Goal: Task Accomplishment & Management: Manage account settings

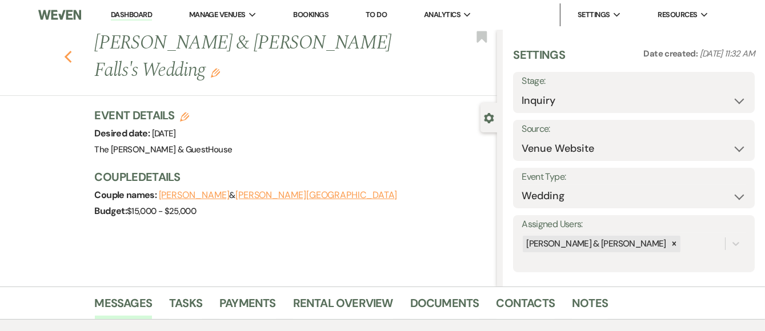
click at [73, 50] on icon "Previous" at bounding box center [68, 57] width 9 height 14
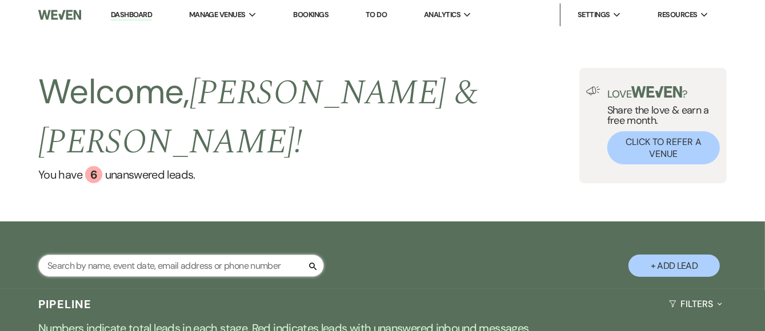
click at [113, 255] on input "text" at bounding box center [181, 266] width 286 height 22
type input "kim"
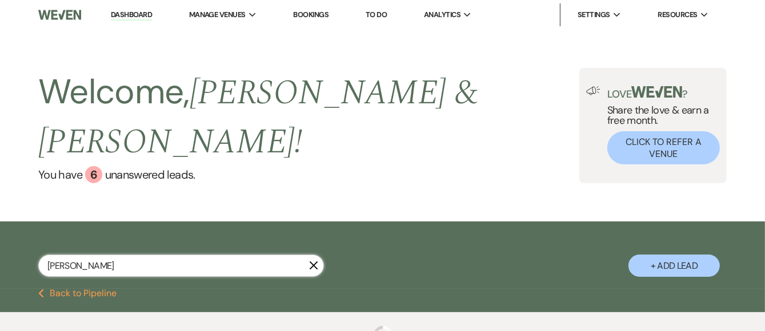
select select "6"
select select "5"
select select "6"
select select "8"
select select "6"
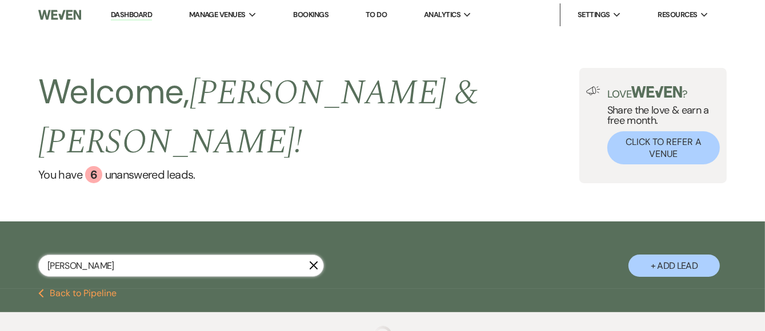
select select "8"
select select "6"
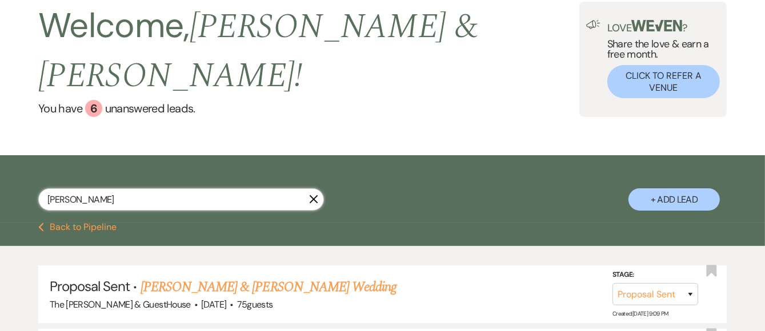
scroll to position [69, 0]
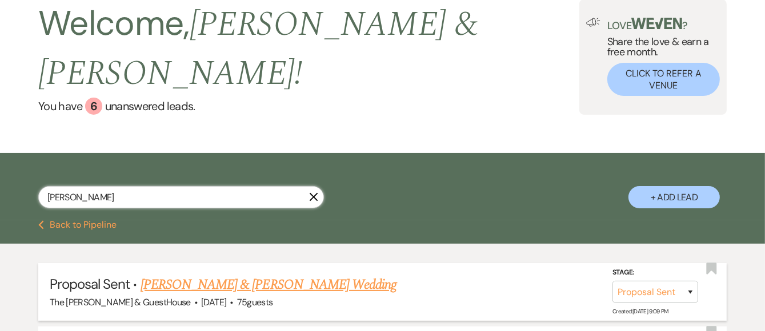
type input "kim"
click at [158, 275] on link "Victoria Wiedeman & Josh Lewis's Wedding" at bounding box center [269, 285] width 256 height 21
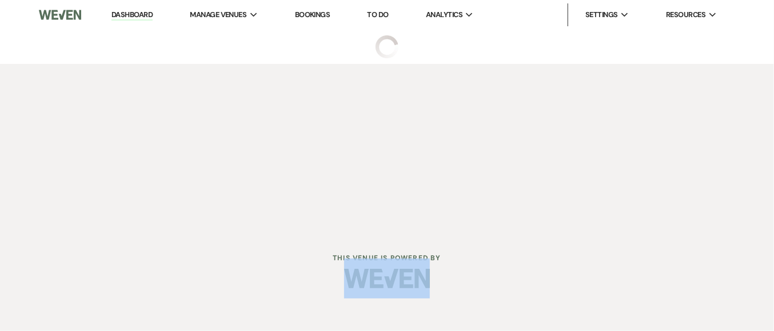
click at [158, 265] on div at bounding box center [386, 279] width 585 height 54
select select "6"
select select "5"
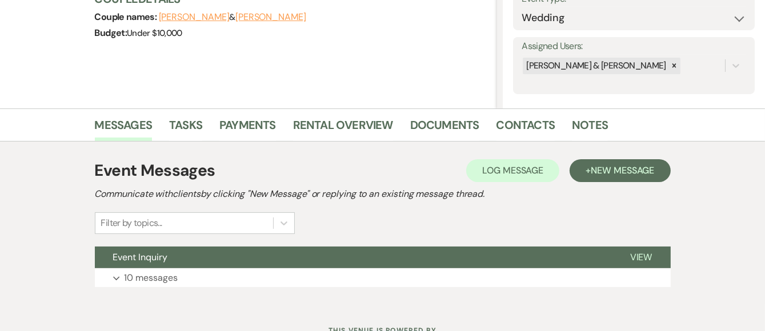
scroll to position [225, 0]
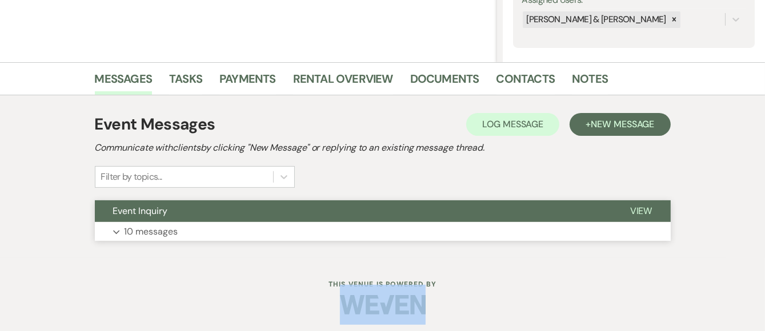
click at [131, 230] on p "10 messages" at bounding box center [152, 232] width 54 height 15
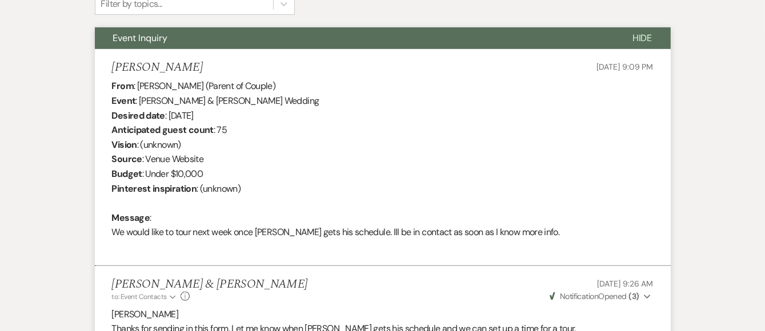
scroll to position [394, 0]
